Goal: Navigation & Orientation: Find specific page/section

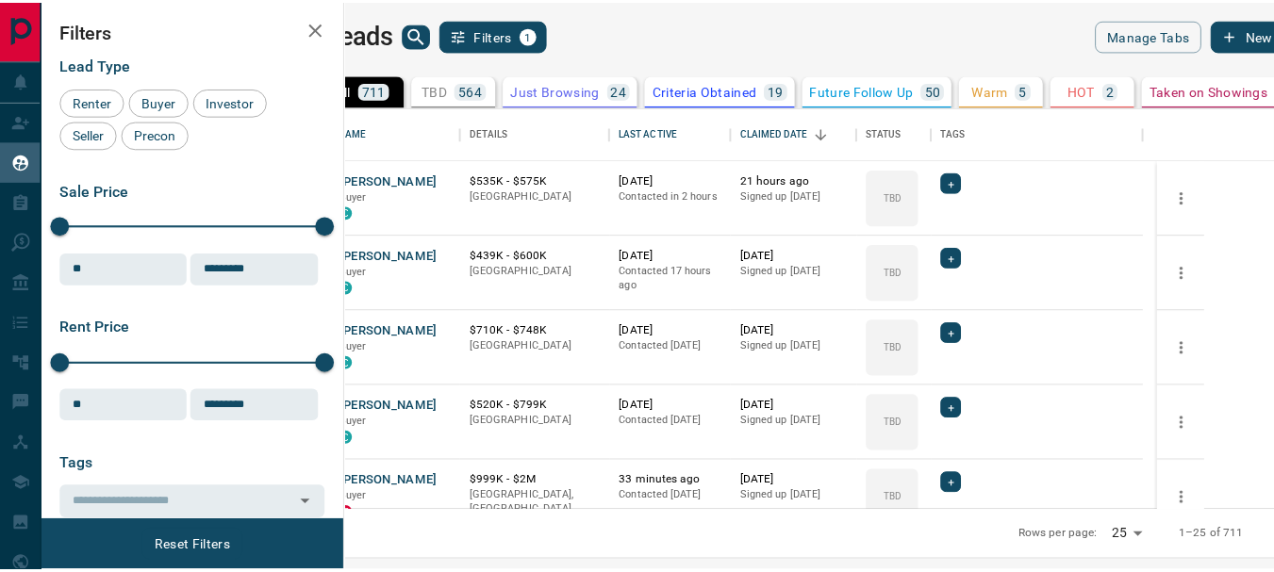
scroll to position [390, 918]
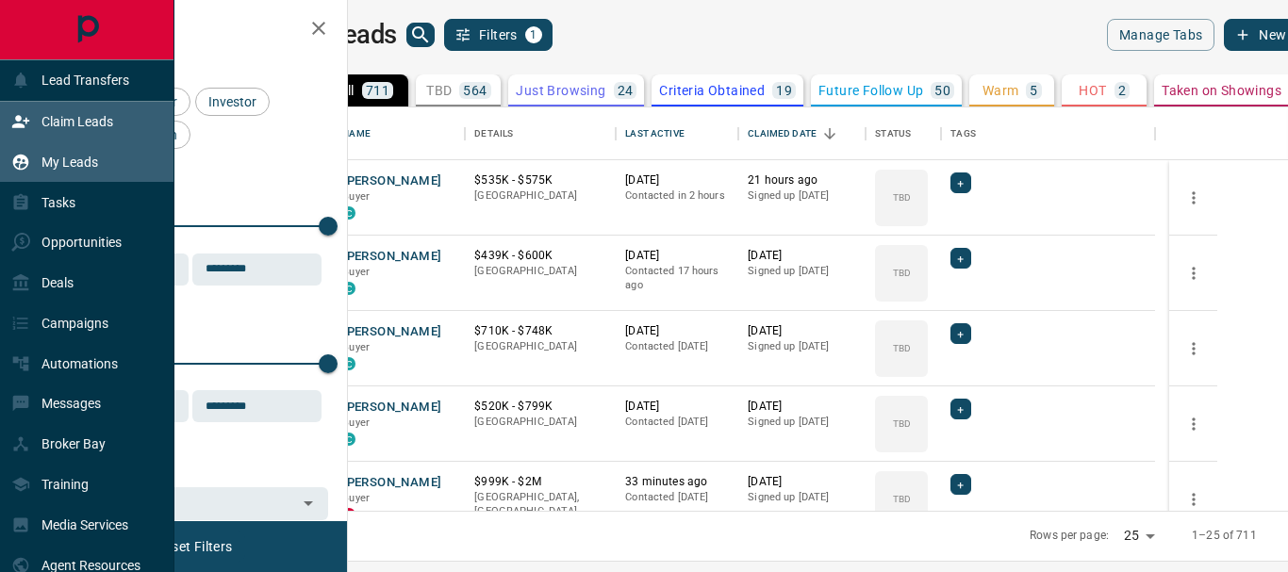
click at [82, 123] on p "Claim Leads" at bounding box center [77, 121] width 72 height 15
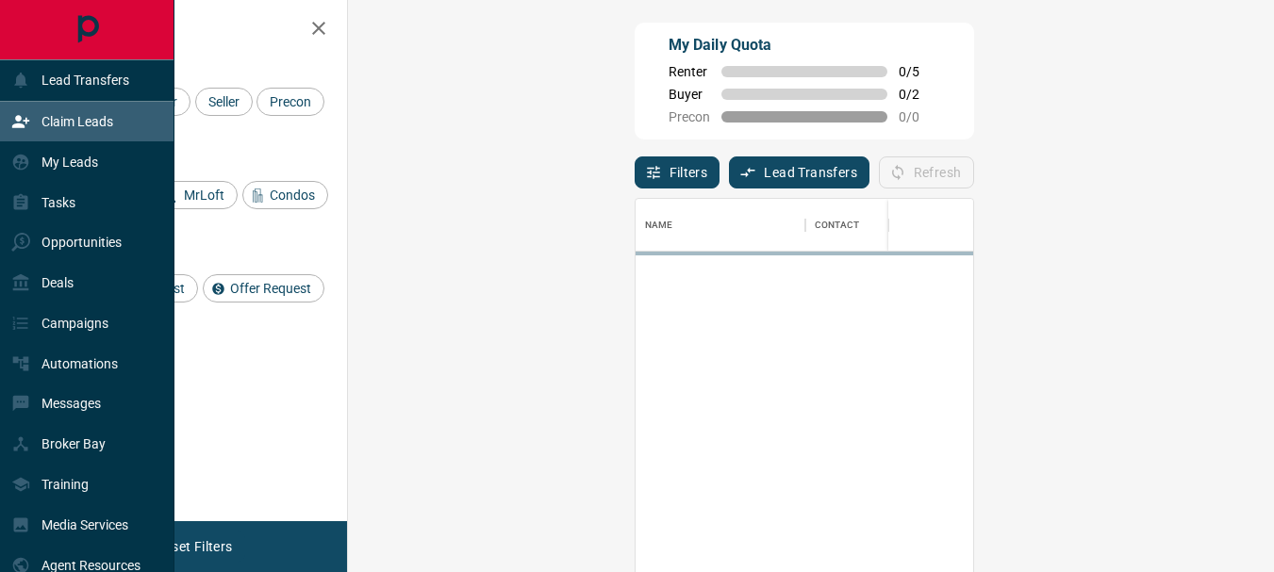
scroll to position [413, 871]
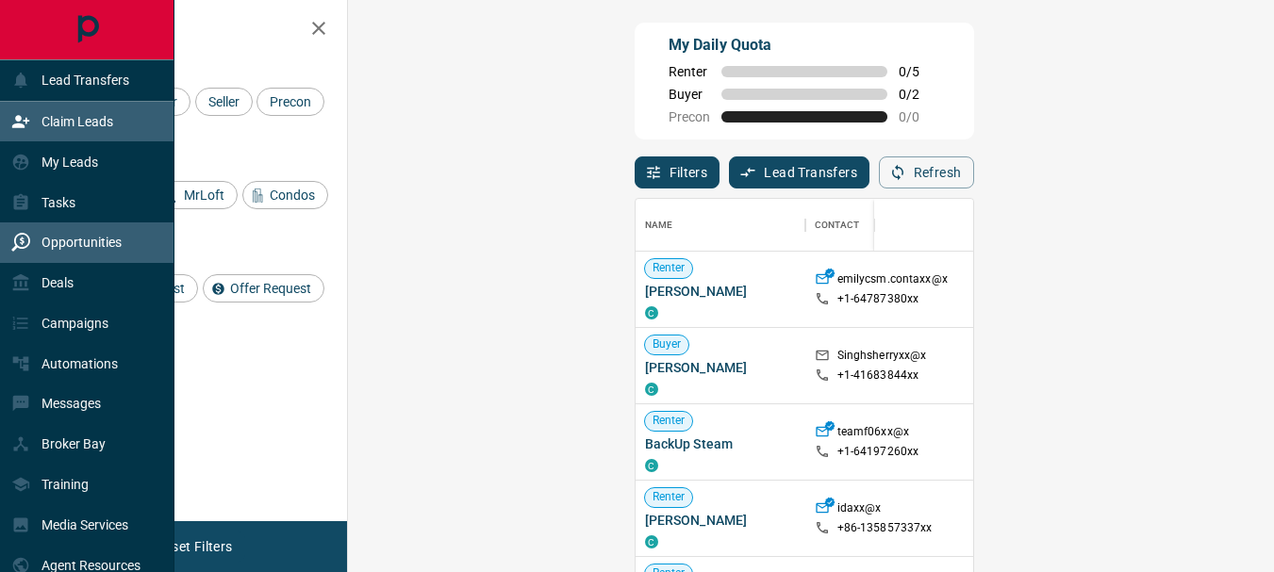
click at [80, 241] on p "Opportunities" at bounding box center [81, 242] width 80 height 15
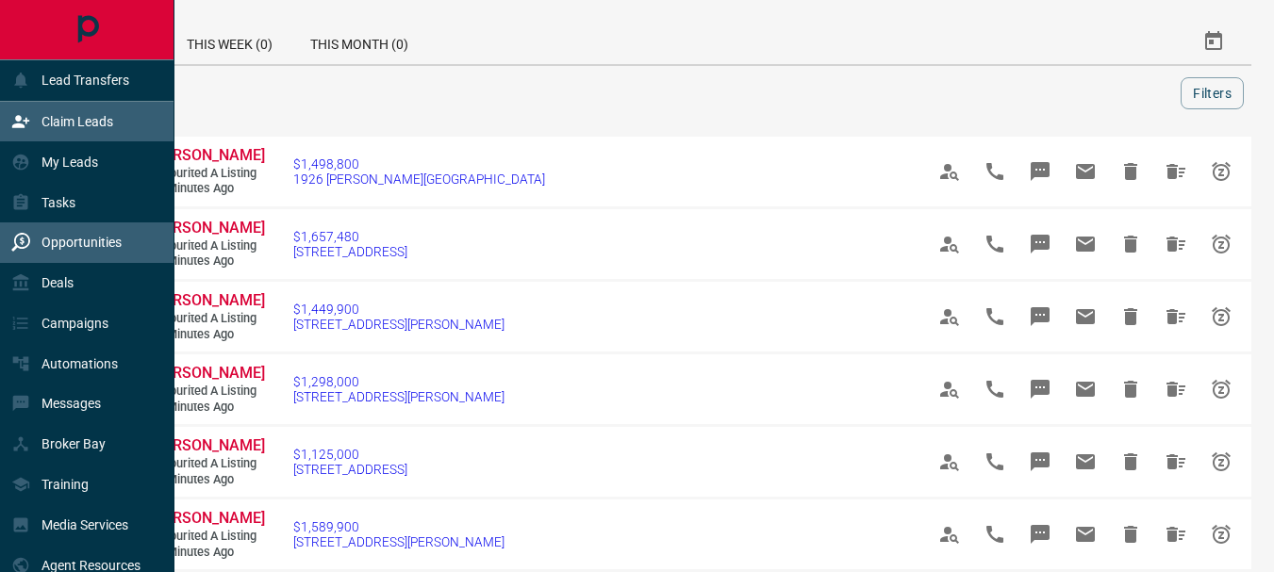
click at [63, 124] on p "Claim Leads" at bounding box center [77, 121] width 72 height 15
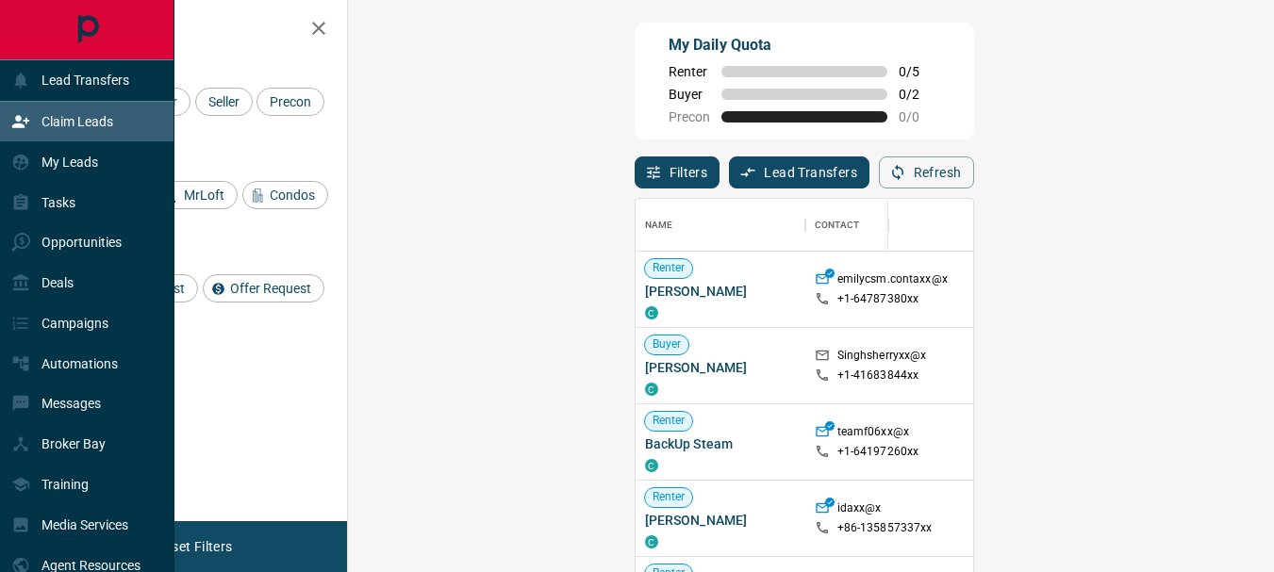
scroll to position [413, 871]
click at [63, 124] on p "Claim Leads" at bounding box center [77, 121] width 72 height 15
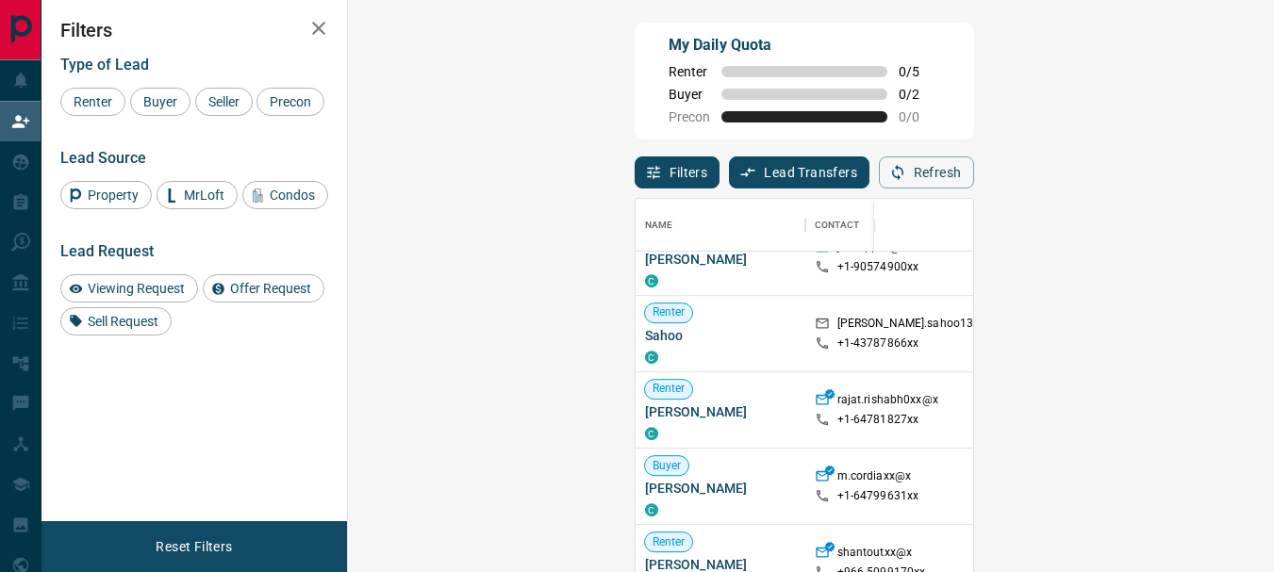
scroll to position [1199, 0]
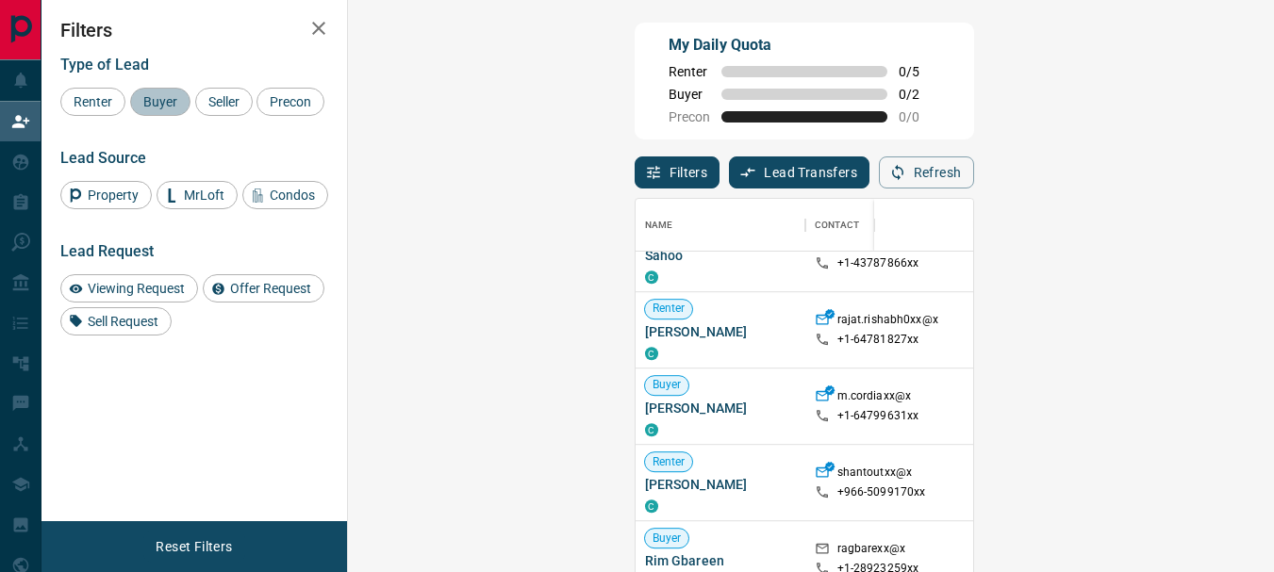
click at [153, 104] on span "Buyer" at bounding box center [160, 101] width 47 height 15
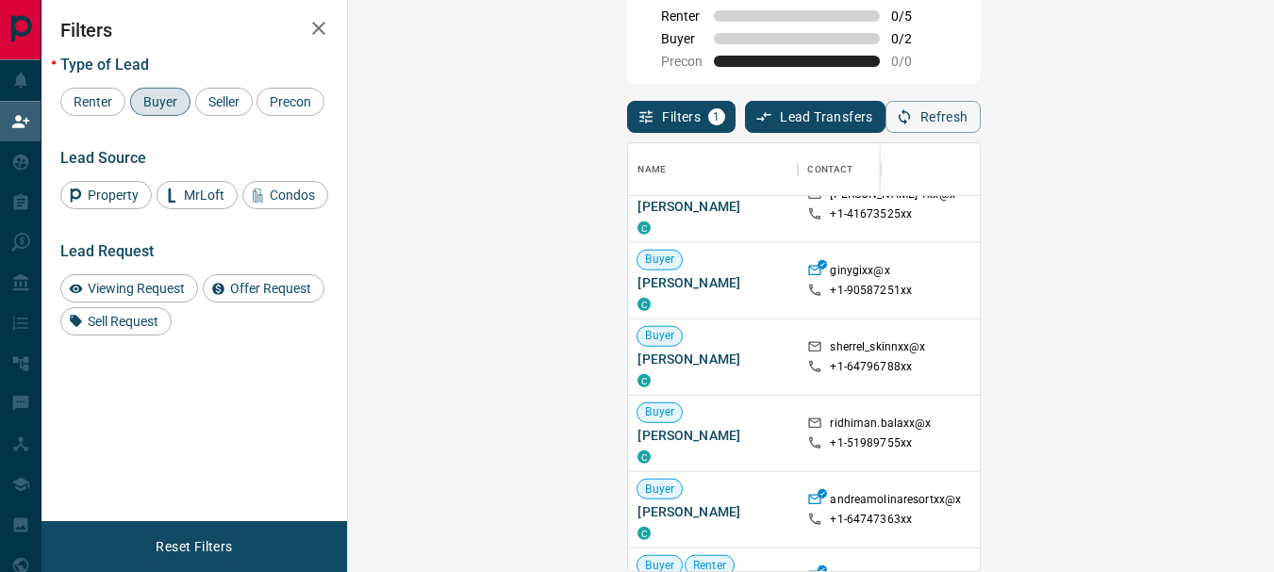
scroll to position [4045, 0]
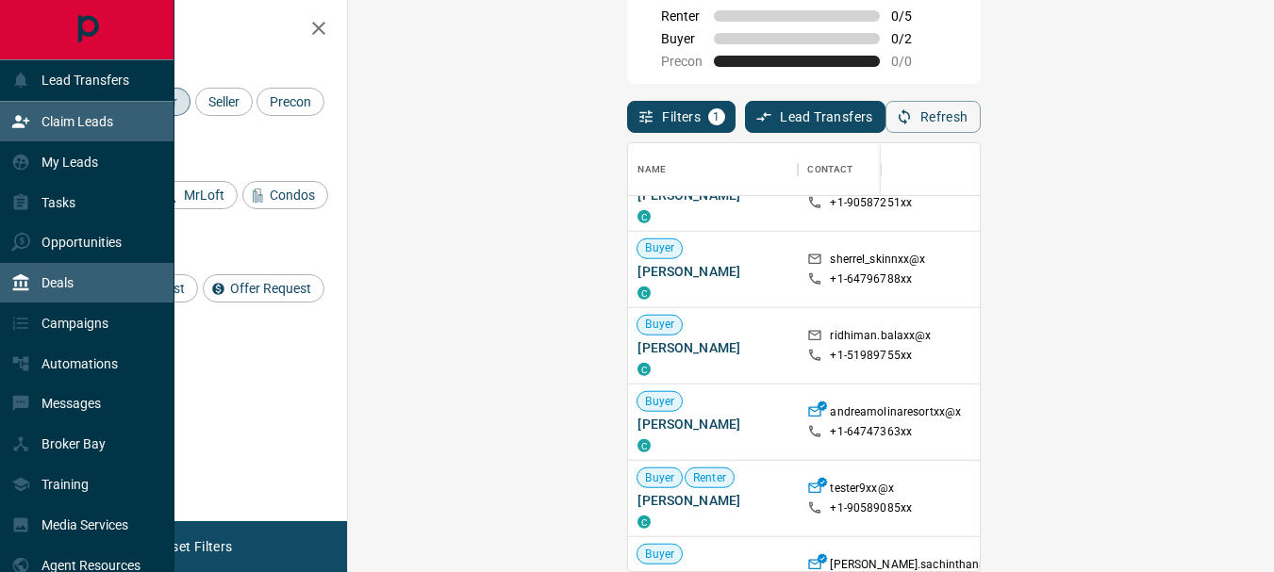
click at [59, 288] on p "Deals" at bounding box center [57, 282] width 32 height 15
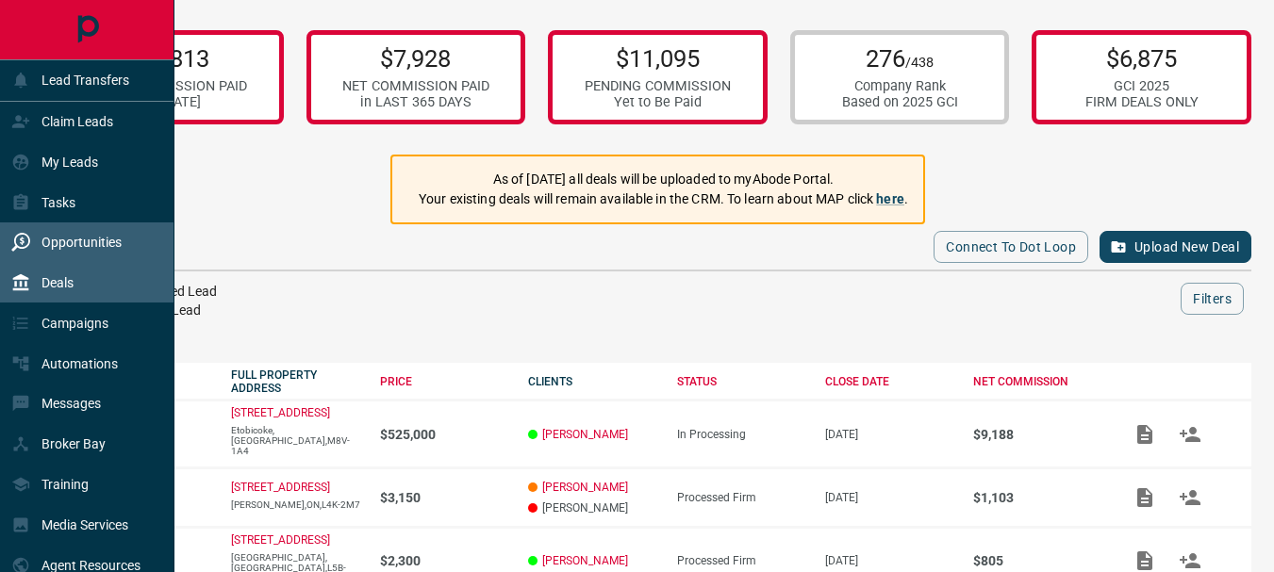
click at [66, 241] on p "Opportunities" at bounding box center [81, 242] width 80 height 15
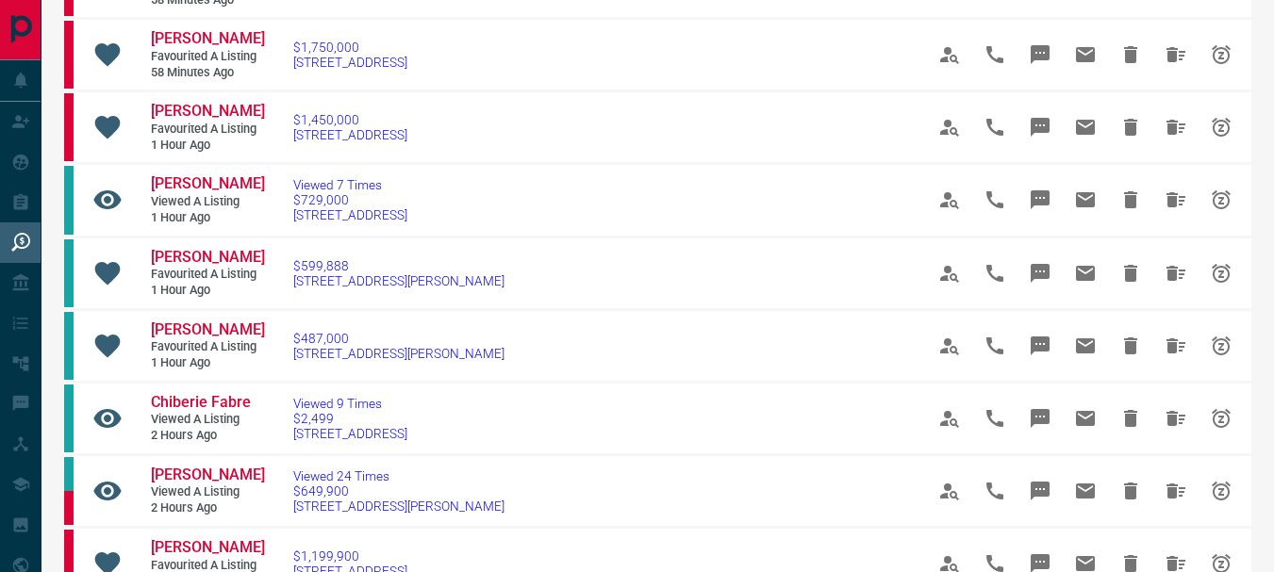
scroll to position [702, 0]
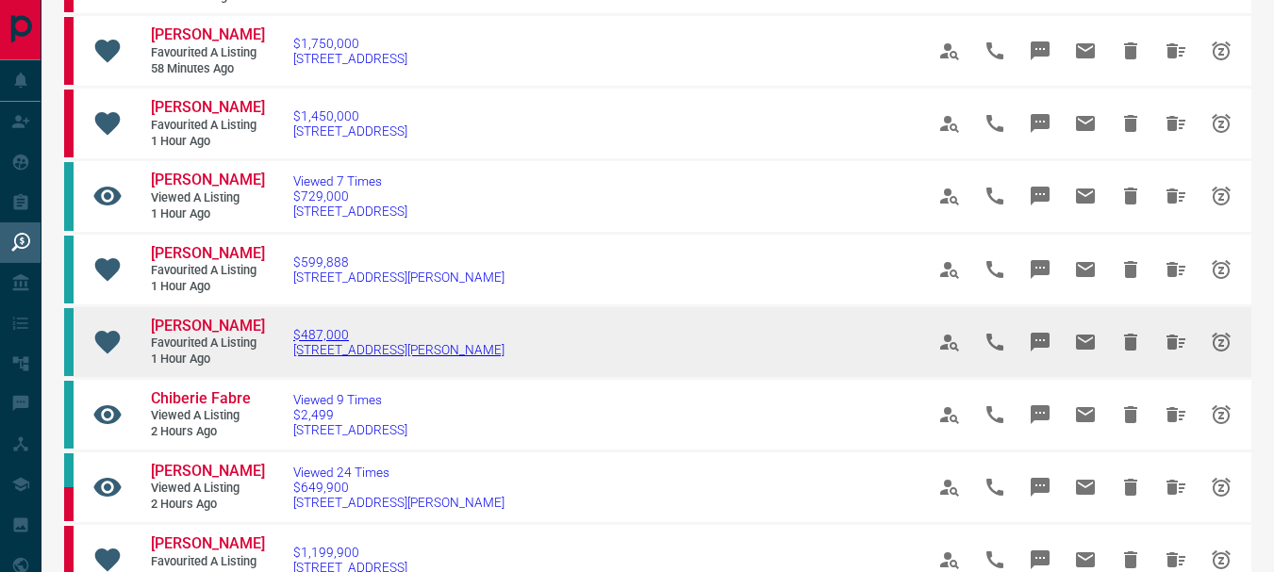
click at [328, 342] on span "$487,000" at bounding box center [398, 334] width 211 height 15
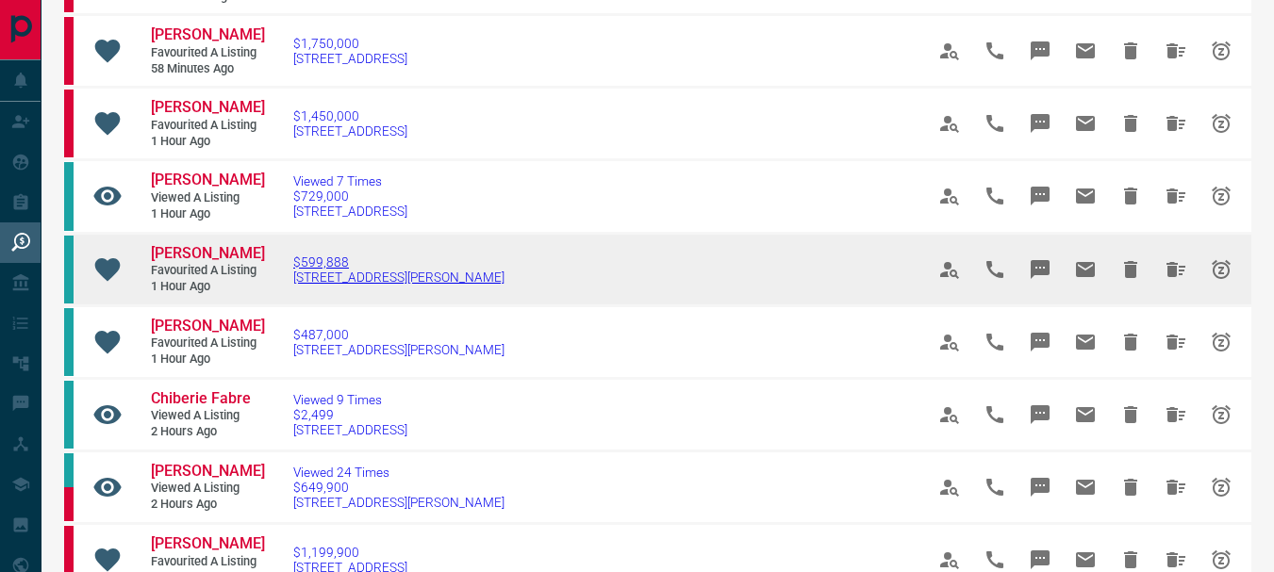
click at [335, 285] on span "[STREET_ADDRESS][PERSON_NAME]" at bounding box center [398, 277] width 211 height 15
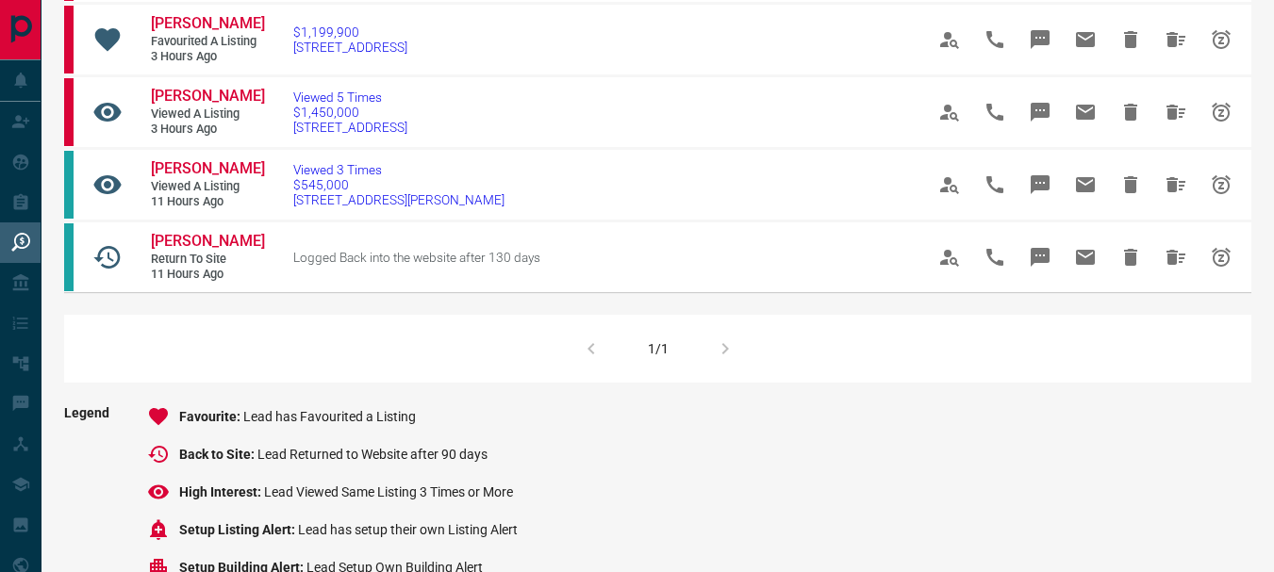
scroll to position [1235, 0]
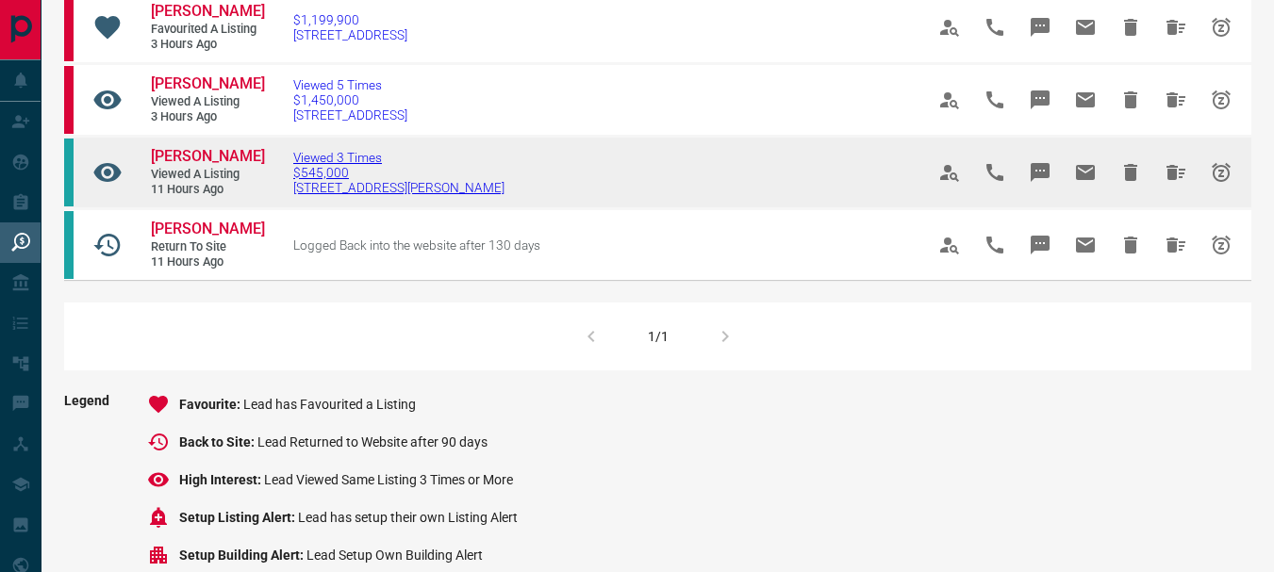
click at [345, 165] on span "Viewed 3 Times" at bounding box center [398, 157] width 211 height 15
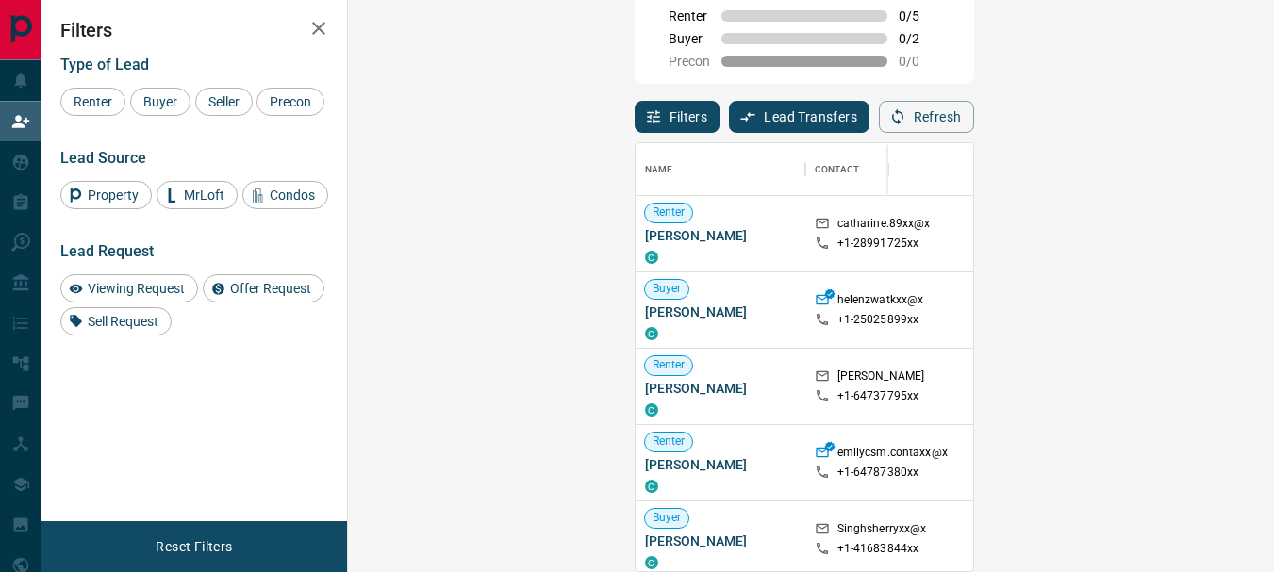
scroll to position [413, 871]
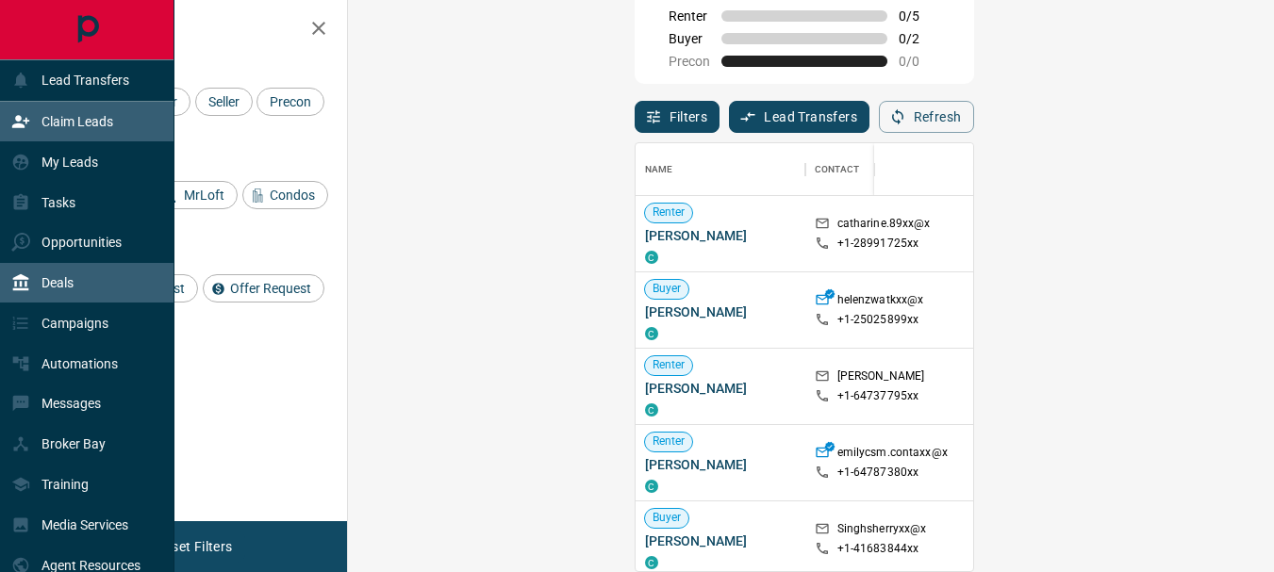
click at [58, 291] on div "Deals" at bounding box center [42, 283] width 62 height 31
